Goal: Find specific page/section: Find specific page/section

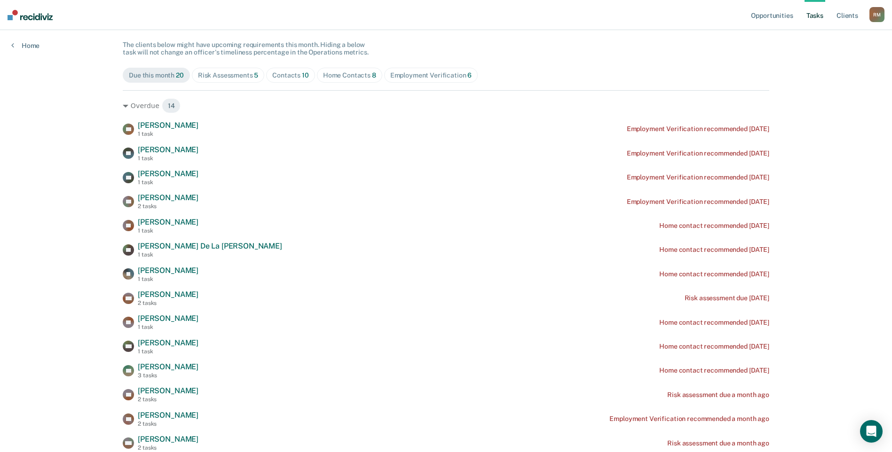
scroll to position [94, 0]
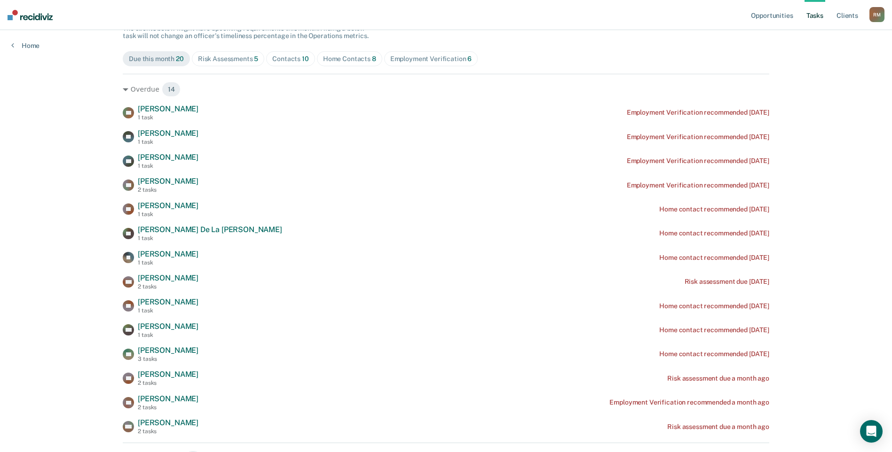
click at [289, 60] on div "Contacts 10" at bounding box center [290, 59] width 37 height 8
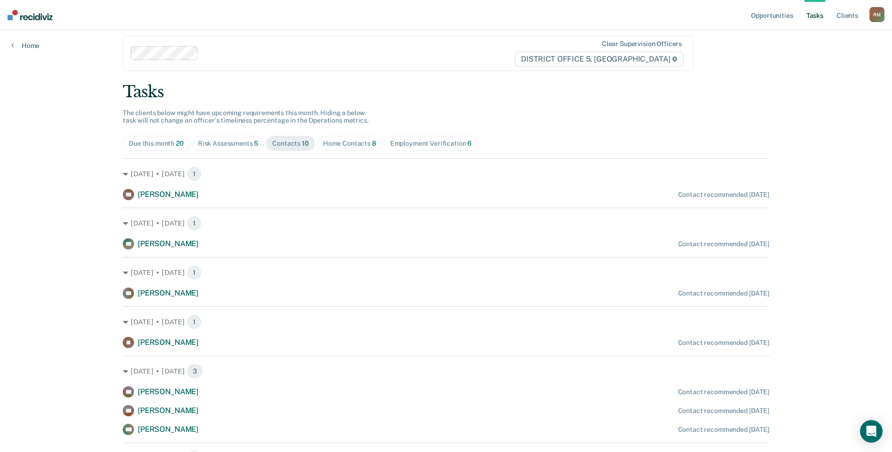
scroll to position [0, 0]
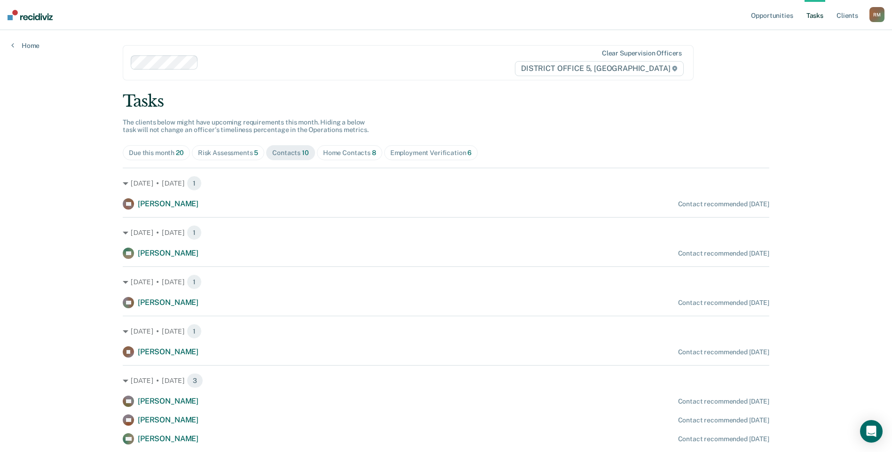
click at [338, 155] on div "Home Contacts 8" at bounding box center [349, 153] width 53 height 8
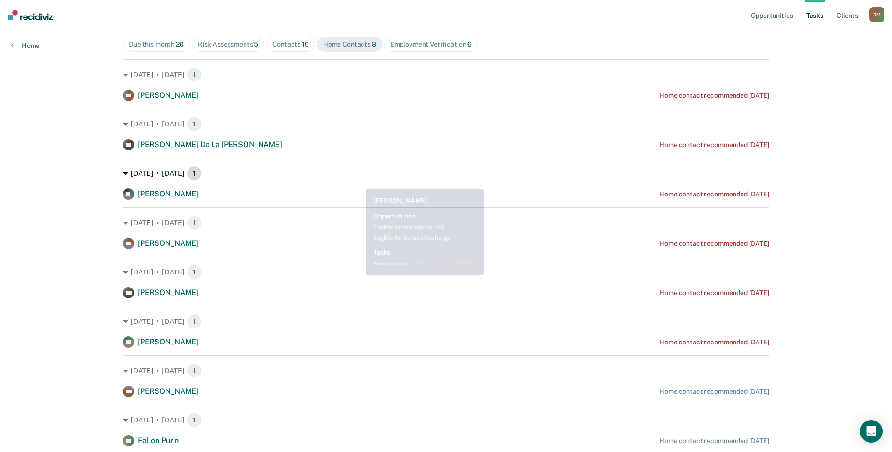
scroll to position [94, 0]
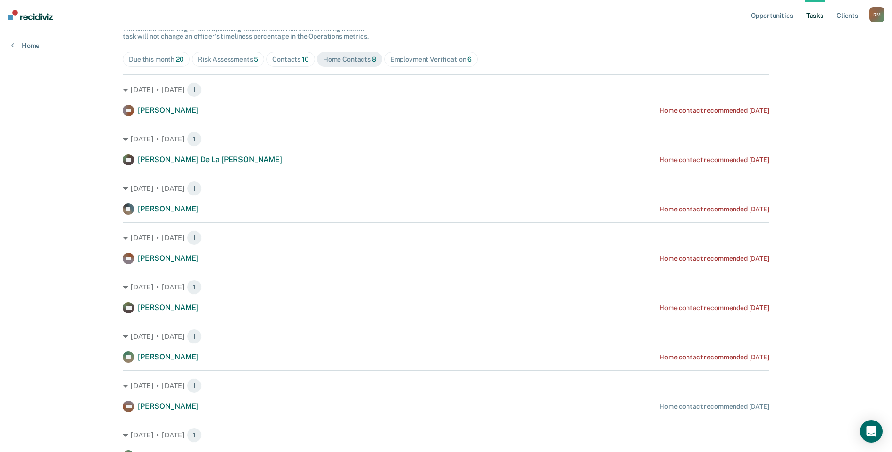
click at [141, 60] on div "Due this month 20" at bounding box center [156, 59] width 55 height 8
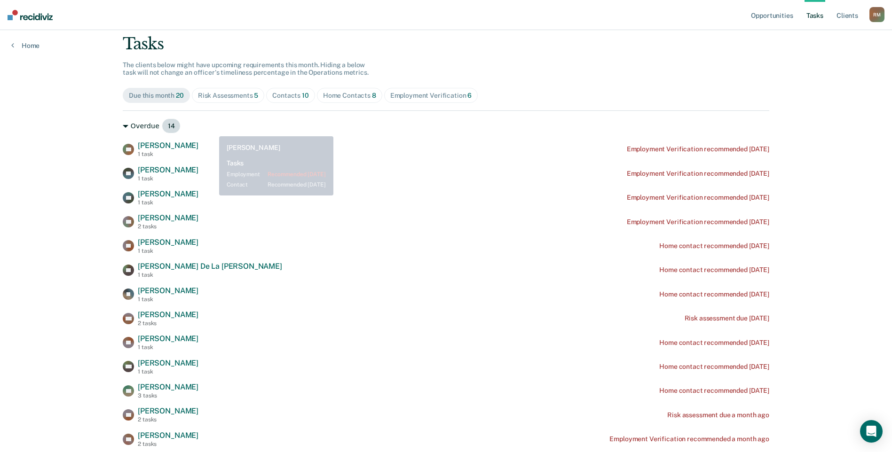
scroll to position [55, 0]
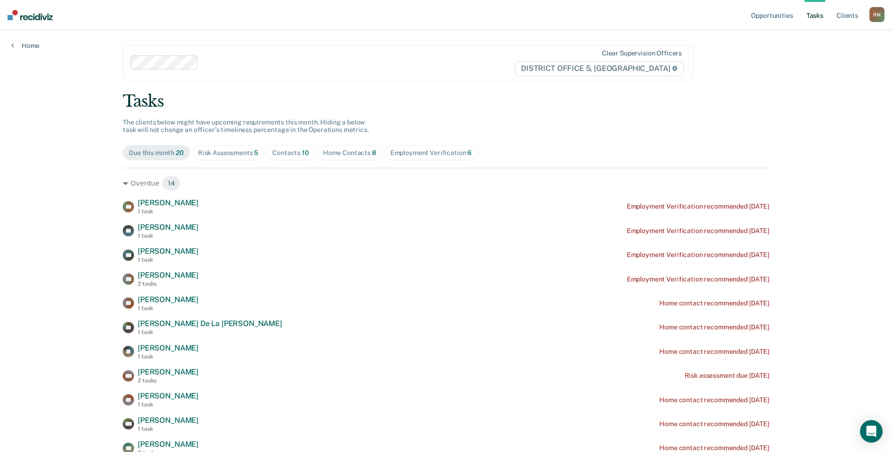
click at [328, 153] on div "Home Contacts 8" at bounding box center [349, 153] width 53 height 8
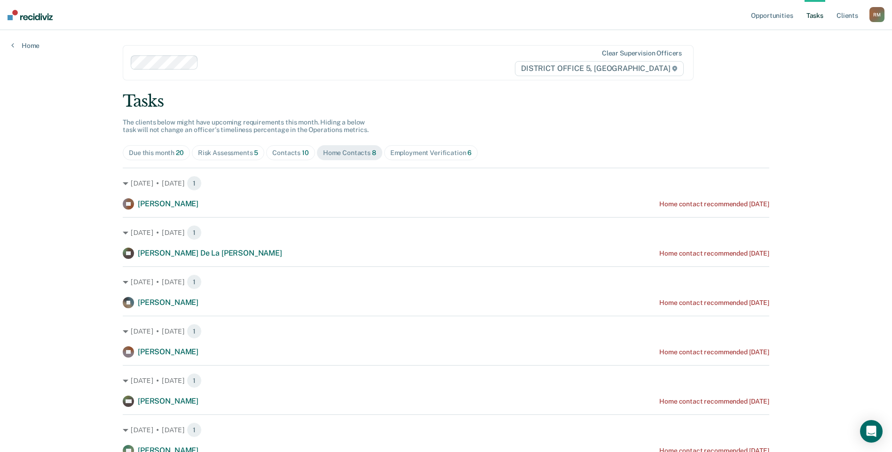
click at [287, 151] on div "Contacts 10" at bounding box center [290, 153] width 37 height 8
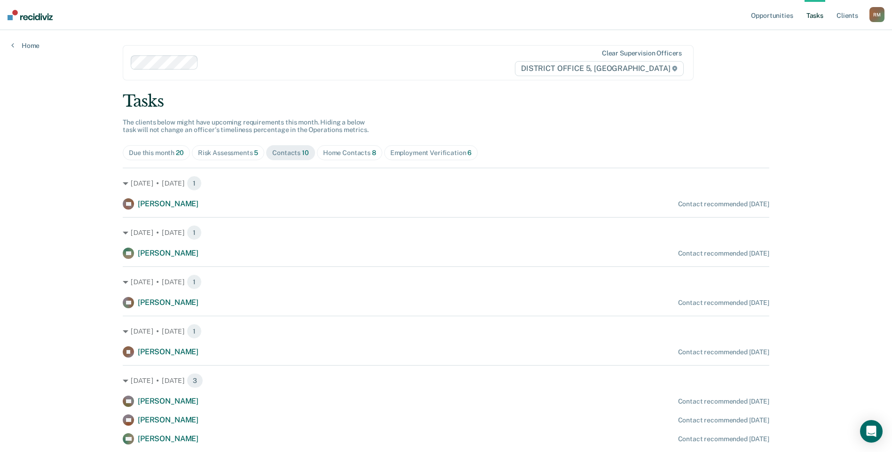
click at [277, 145] on div "Tasks The clients below might have upcoming requirements this month. Hiding a b…" at bounding box center [446, 327] width 647 height 471
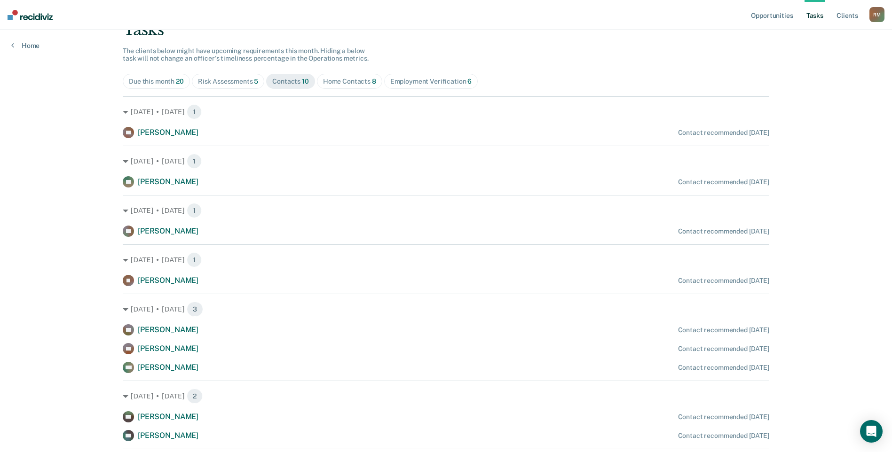
scroll to position [94, 0]
